Goal: Use online tool/utility: Utilize a website feature to perform a specific function

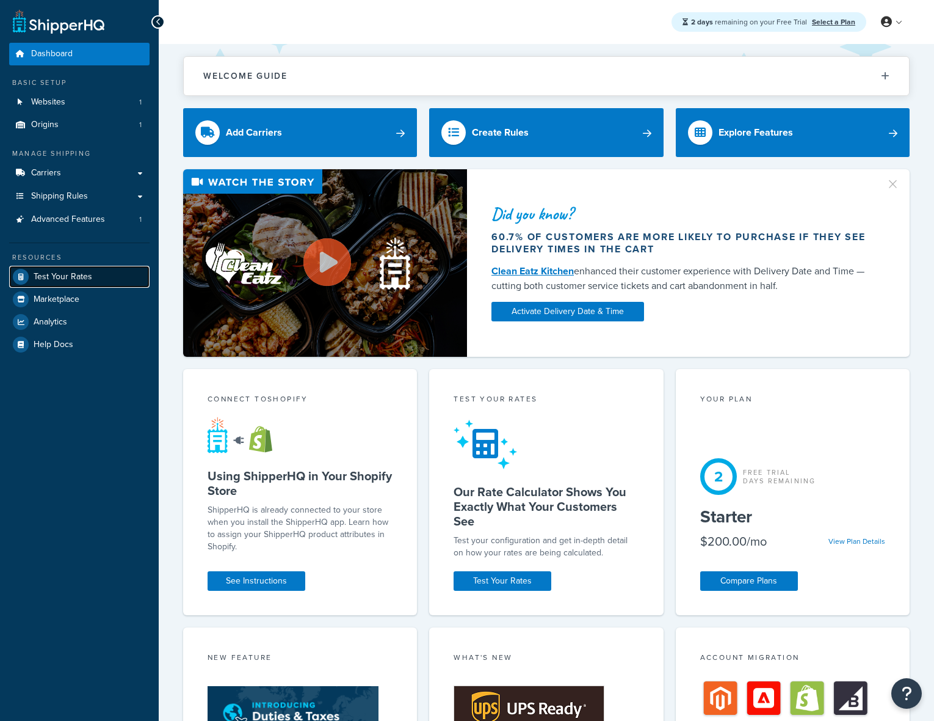
click at [68, 281] on span "Test Your Rates" at bounding box center [63, 277] width 59 height 10
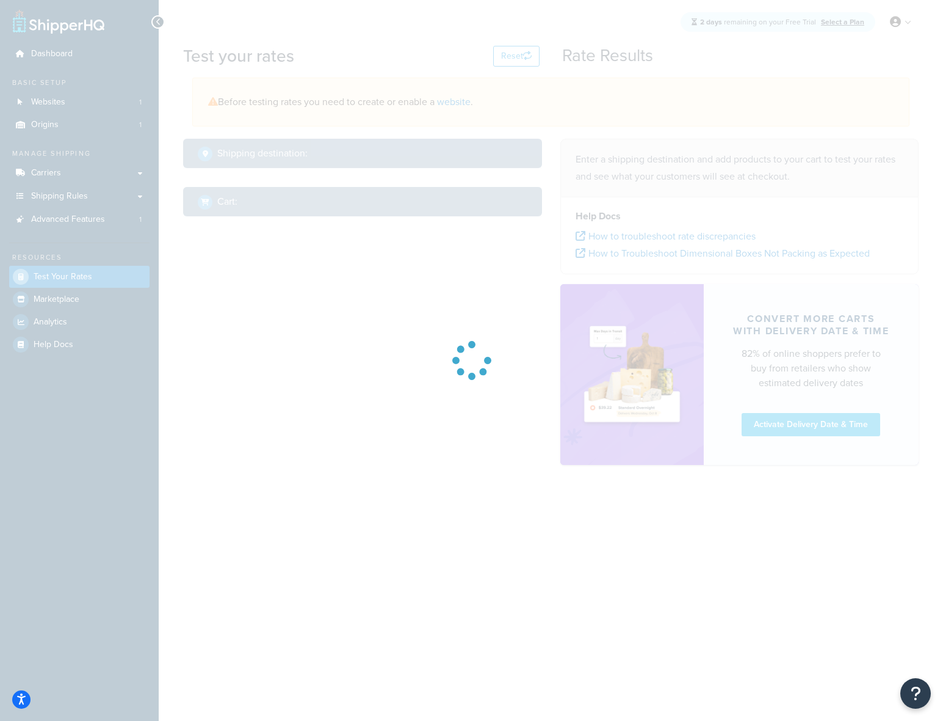
select select "[GEOGRAPHIC_DATA]"
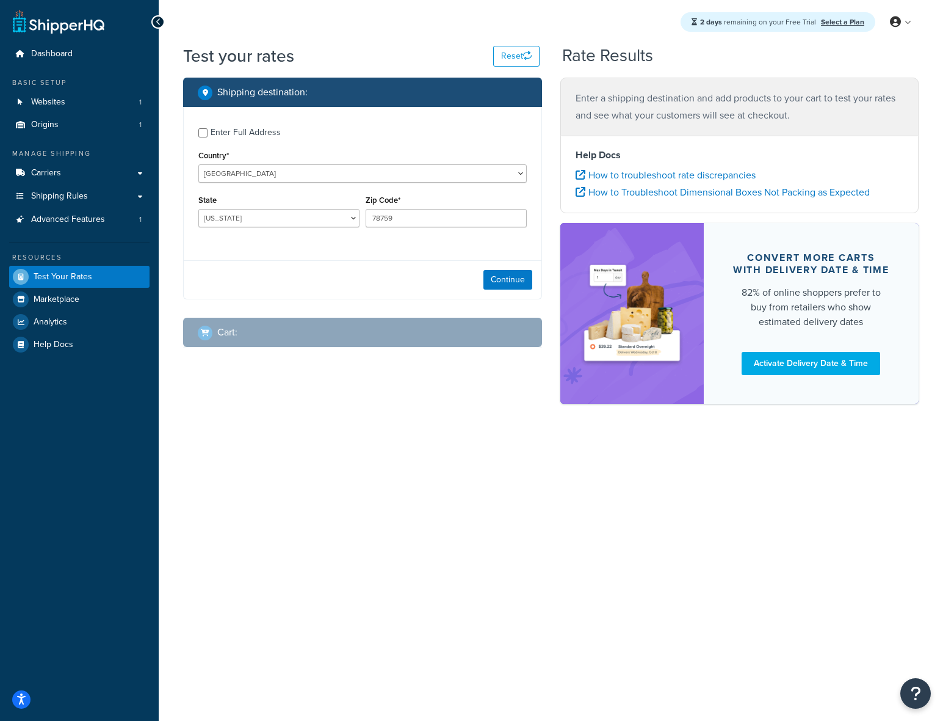
click at [244, 131] on div "Enter Full Address" at bounding box center [246, 132] width 70 height 17
click at [208, 131] on input "Enter Full Address" at bounding box center [202, 132] width 9 height 9
checkbox input "true"
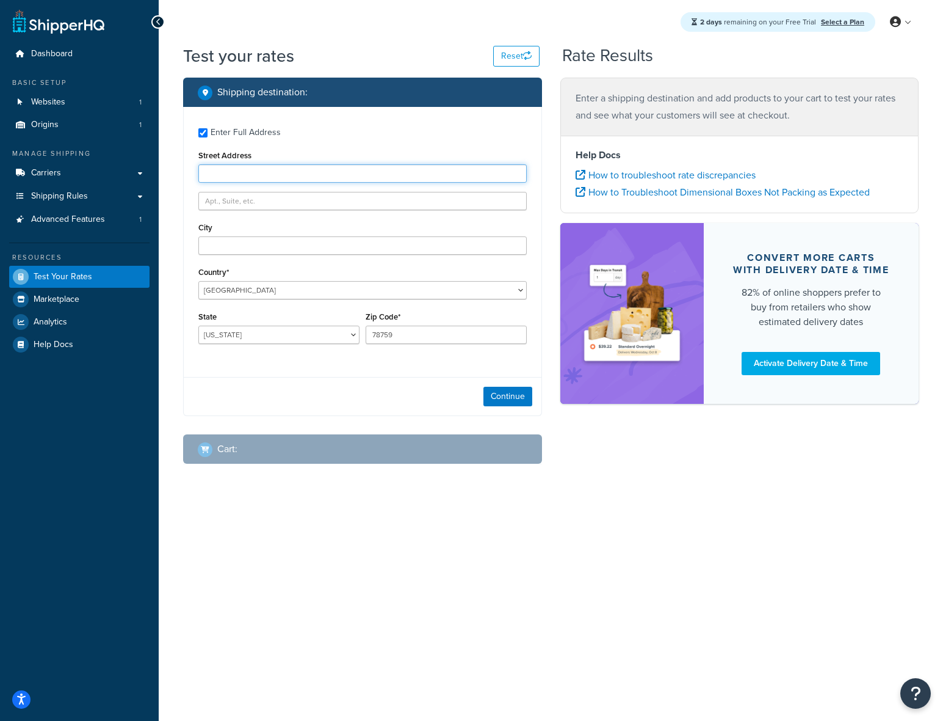
click at [269, 172] on input "Street Address" at bounding box center [362, 173] width 329 height 18
paste input "102-104 St Aldate's"
type input "102-104 St Aldate's"
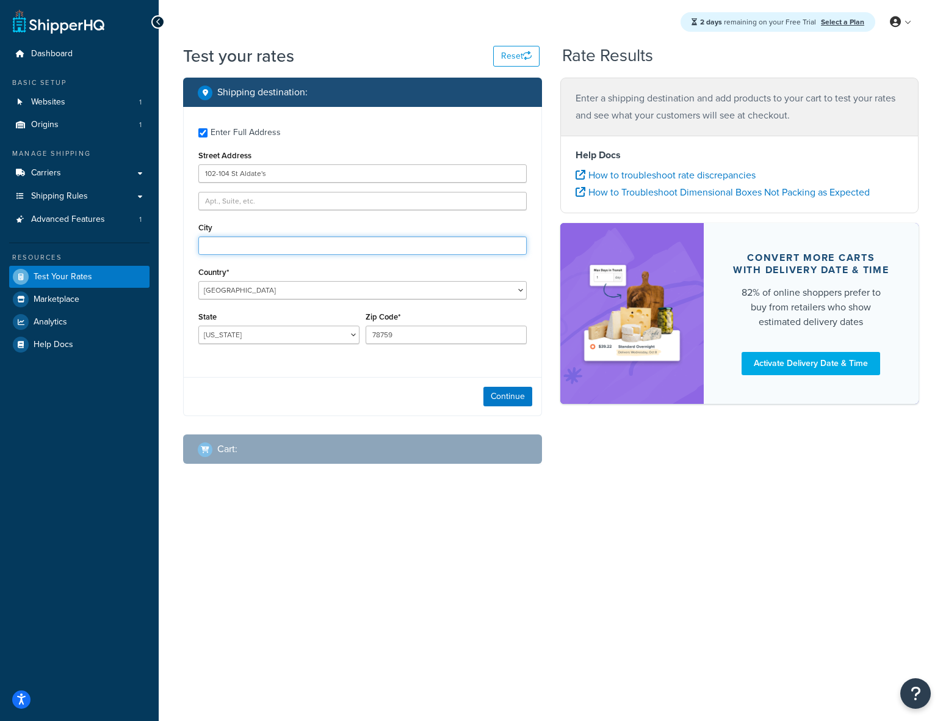
click at [249, 236] on input "City" at bounding box center [362, 245] width 329 height 18
paste input "[GEOGRAPHIC_DATA]"
type input "[GEOGRAPHIC_DATA]"
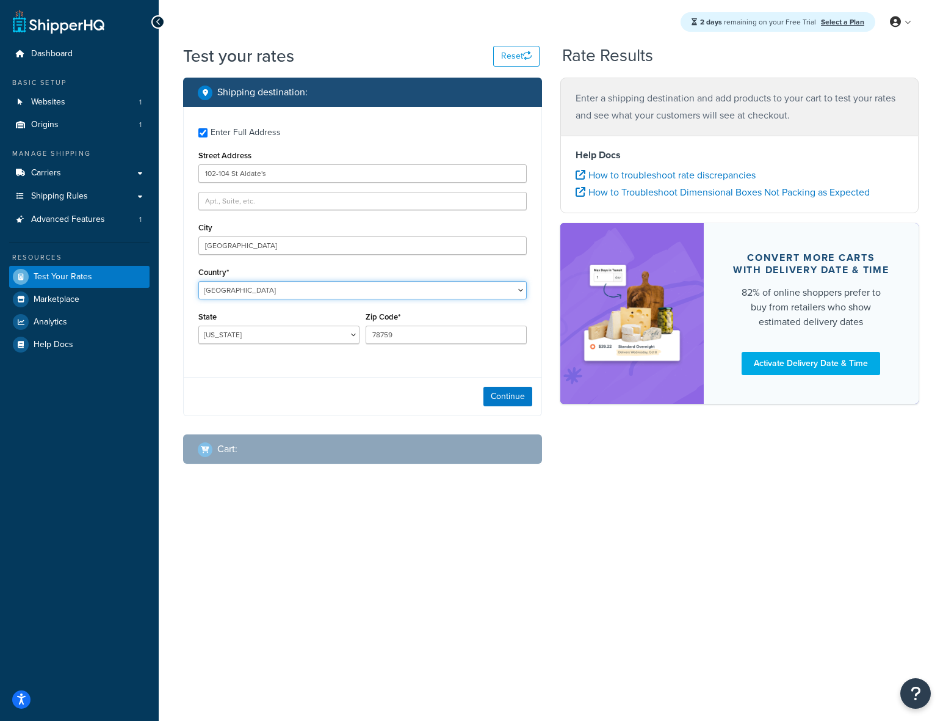
click at [405, 299] on select "[GEOGRAPHIC_DATA] [GEOGRAPHIC_DATA] [GEOGRAPHIC_DATA] [GEOGRAPHIC_DATA] [GEOGRA…" at bounding box center [362, 290] width 329 height 18
select select "GB"
click at [198, 281] on select "[GEOGRAPHIC_DATA] [GEOGRAPHIC_DATA] [GEOGRAPHIC_DATA] [GEOGRAPHIC_DATA] [GEOGRA…" at bounding box center [362, 290] width 329 height 18
type input "[GEOGRAPHIC_DATA]"
click at [415, 329] on input "78759" at bounding box center [446, 334] width 161 height 18
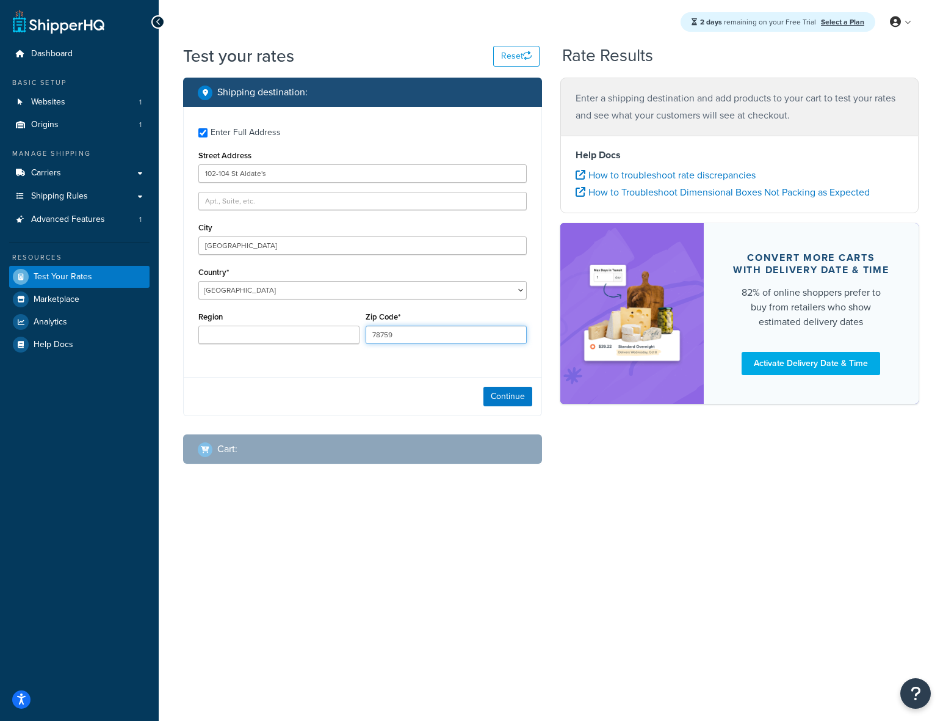
paste input "OX1 1BT"
click at [427, 341] on input "OX1 1BT78759" at bounding box center [446, 334] width 161 height 18
paste input "text"
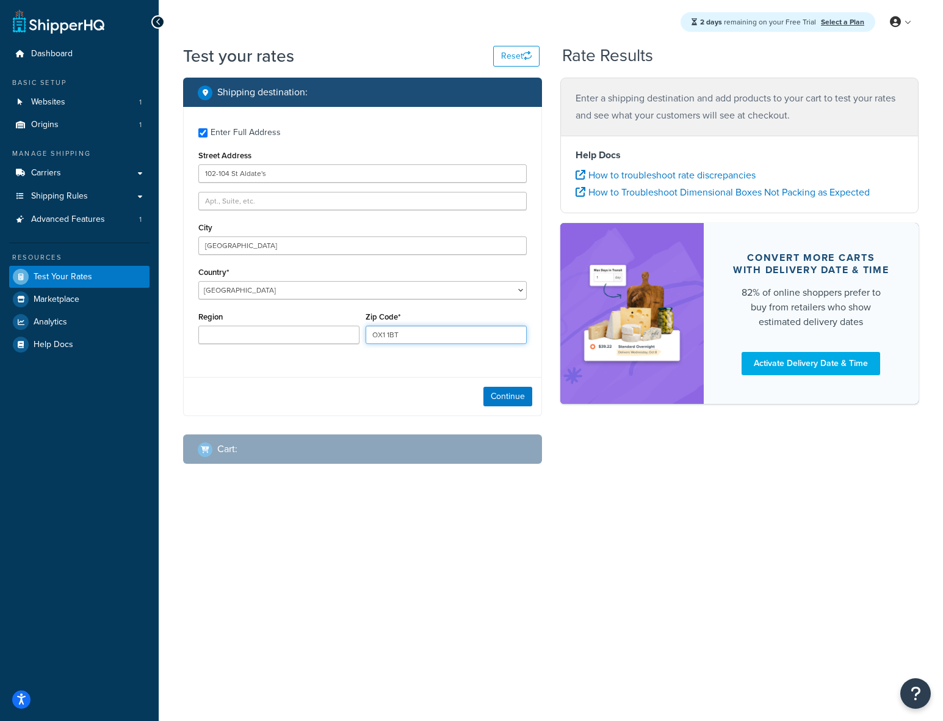
type input "OX1 1BT"
click at [409, 393] on div "Continue" at bounding box center [363, 396] width 358 height 38
click at [509, 400] on button "Continue" at bounding box center [508, 397] width 49 height 20
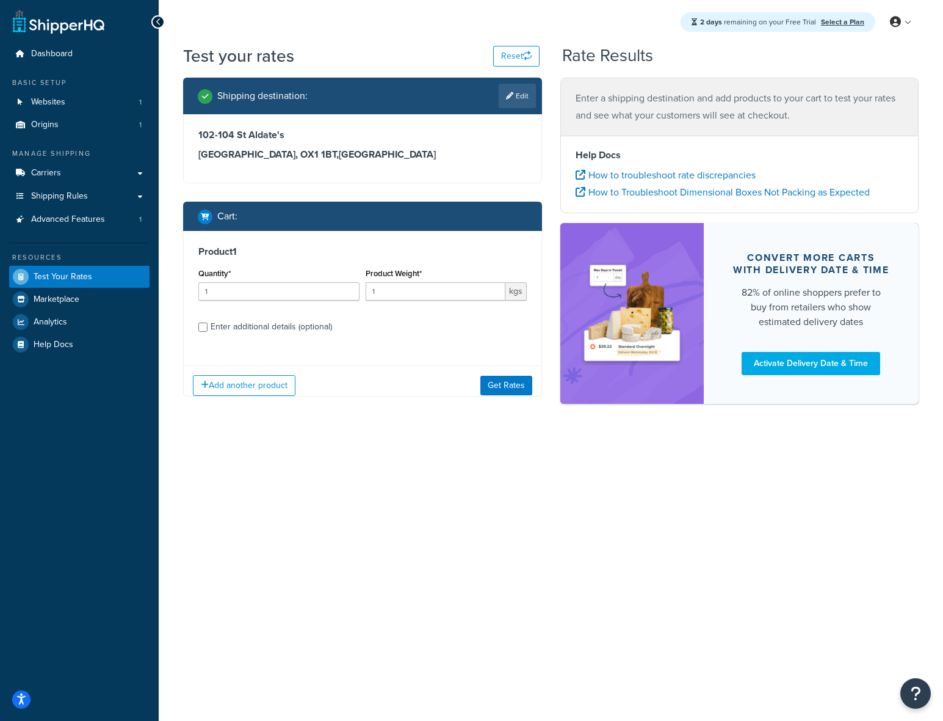
click at [544, 540] on div "2 days remaining on your Free Trial Select a Plan My Profile Billing Global Set…" at bounding box center [551, 360] width 785 height 721
click at [258, 288] on input "1" at bounding box center [278, 291] width 161 height 18
type input "2"
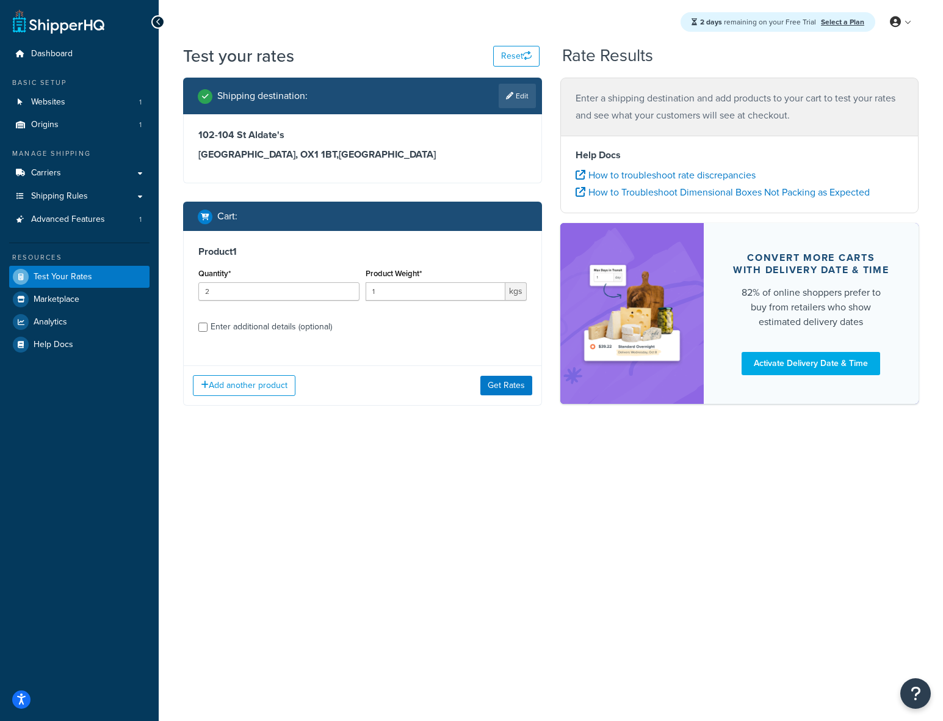
click at [417, 515] on div "2 days remaining on your Free Trial Select a Plan My Profile Billing Global Set…" at bounding box center [551, 360] width 785 height 721
click at [380, 294] on input "1" at bounding box center [436, 291] width 140 height 18
type input "31"
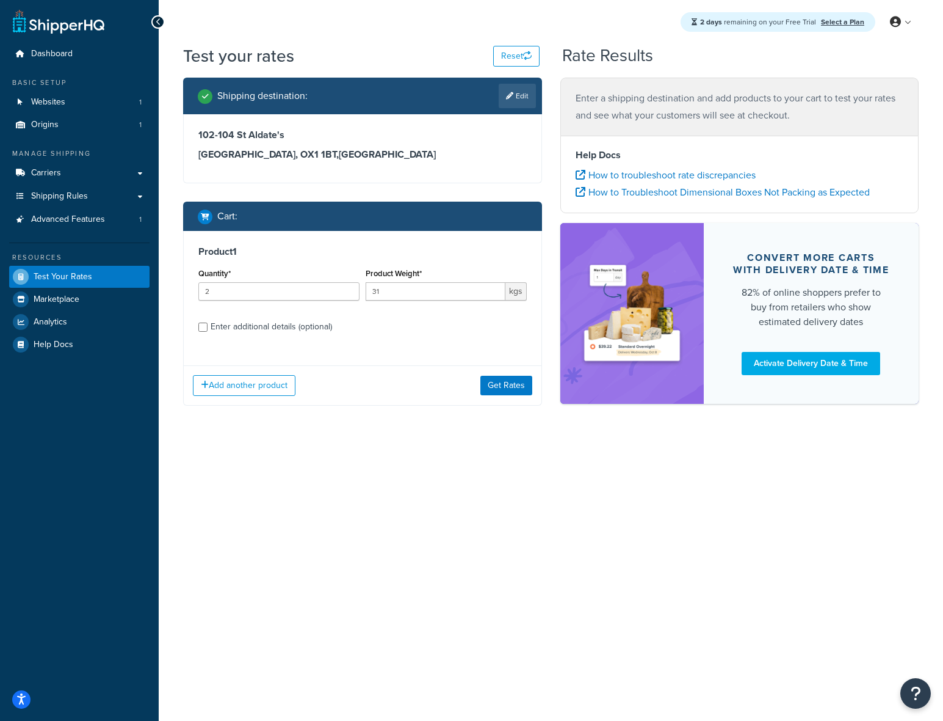
click at [446, 501] on div "2 days remaining on your Free Trial Select a Plan My Profile Billing Global Set…" at bounding box center [551, 360] width 785 height 721
click at [281, 327] on div "Enter additional details (optional)" at bounding box center [272, 326] width 122 height 17
click at [208, 327] on input "Enter additional details (optional)" at bounding box center [202, 326] width 9 height 9
checkbox input "true"
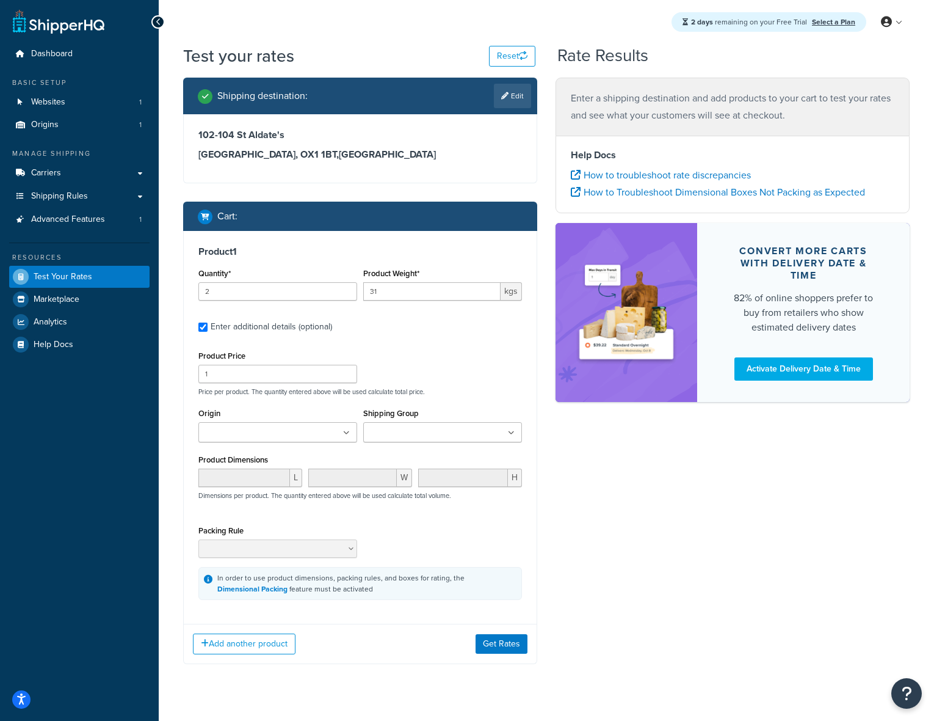
click at [436, 372] on div "Product Price 1 Price per product. The quantity entered above will be used calc…" at bounding box center [360, 371] width 330 height 48
click at [272, 440] on ul at bounding box center [277, 432] width 159 height 20
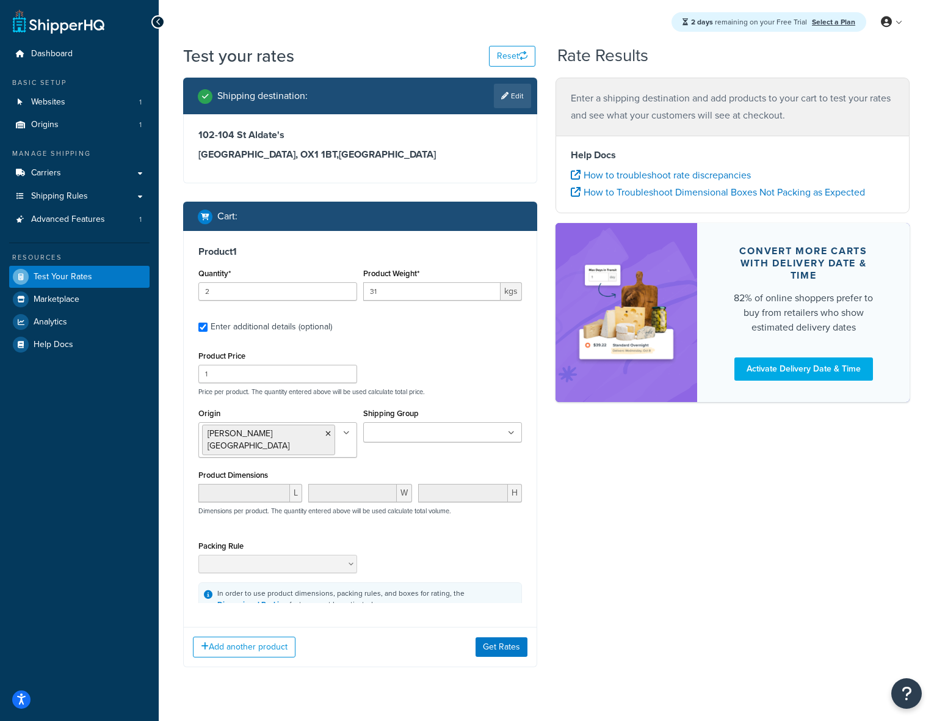
click at [689, 533] on div "Shipping destination : Edit [STREET_ADDRESS] Cart : Product 1 Quantity* 2 Produ…" at bounding box center [546, 382] width 745 height 608
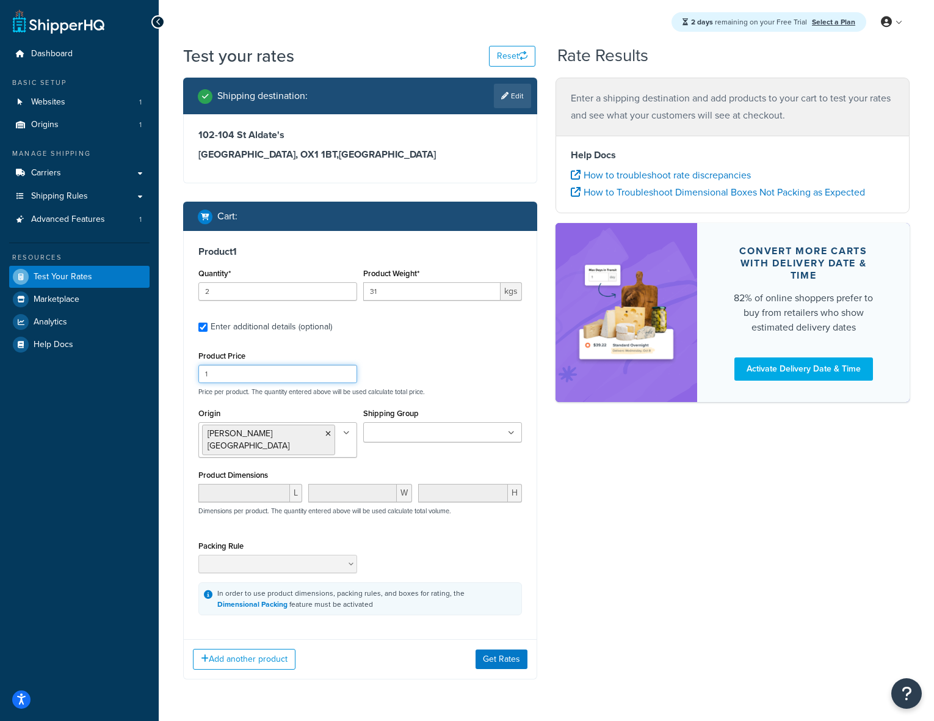
click at [275, 380] on input "1" at bounding box center [277, 374] width 159 height 18
paste input "62.2"
type input "62.21"
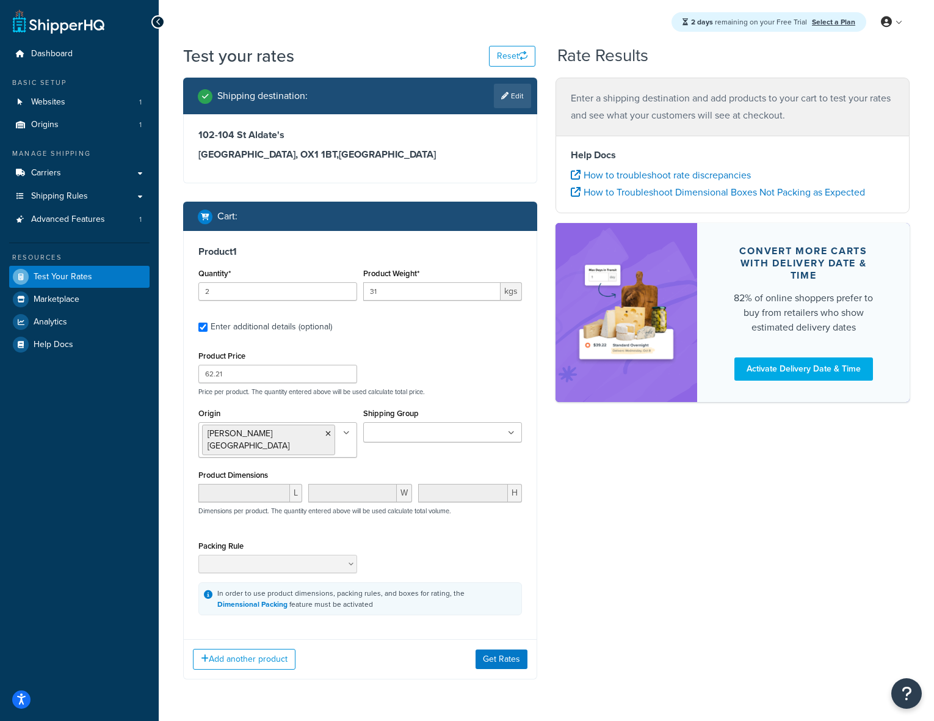
click at [670, 511] on div "Shipping destination : Edit [STREET_ADDRESS] Cart : Product 1 Quantity* 2 Produ…" at bounding box center [546, 388] width 745 height 620
click at [494, 649] on button "Get Rates" at bounding box center [502, 659] width 52 height 20
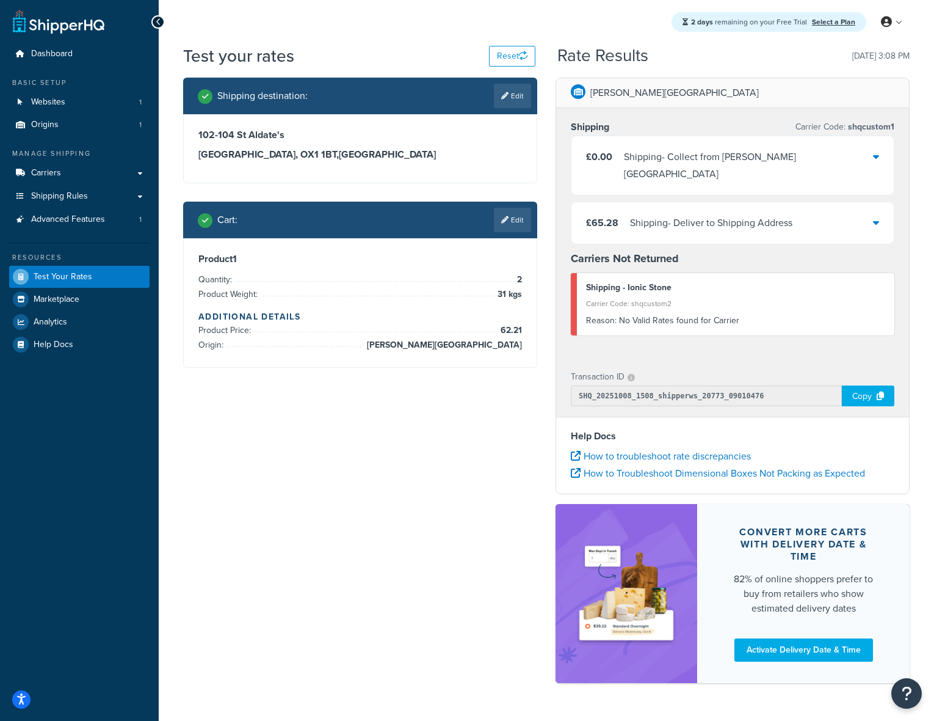
click at [433, 565] on div "Shipping destination : Edit [STREET_ADDRESS] Cart : Edit Product 1 Quantity: 2 …" at bounding box center [546, 386] width 745 height 617
click at [390, 522] on div "Shipping destination : Edit [STREET_ADDRESS] Cart : Edit Product 1 Quantity: 2 …" at bounding box center [546, 386] width 745 height 617
